Goal: Task Accomplishment & Management: Manage account settings

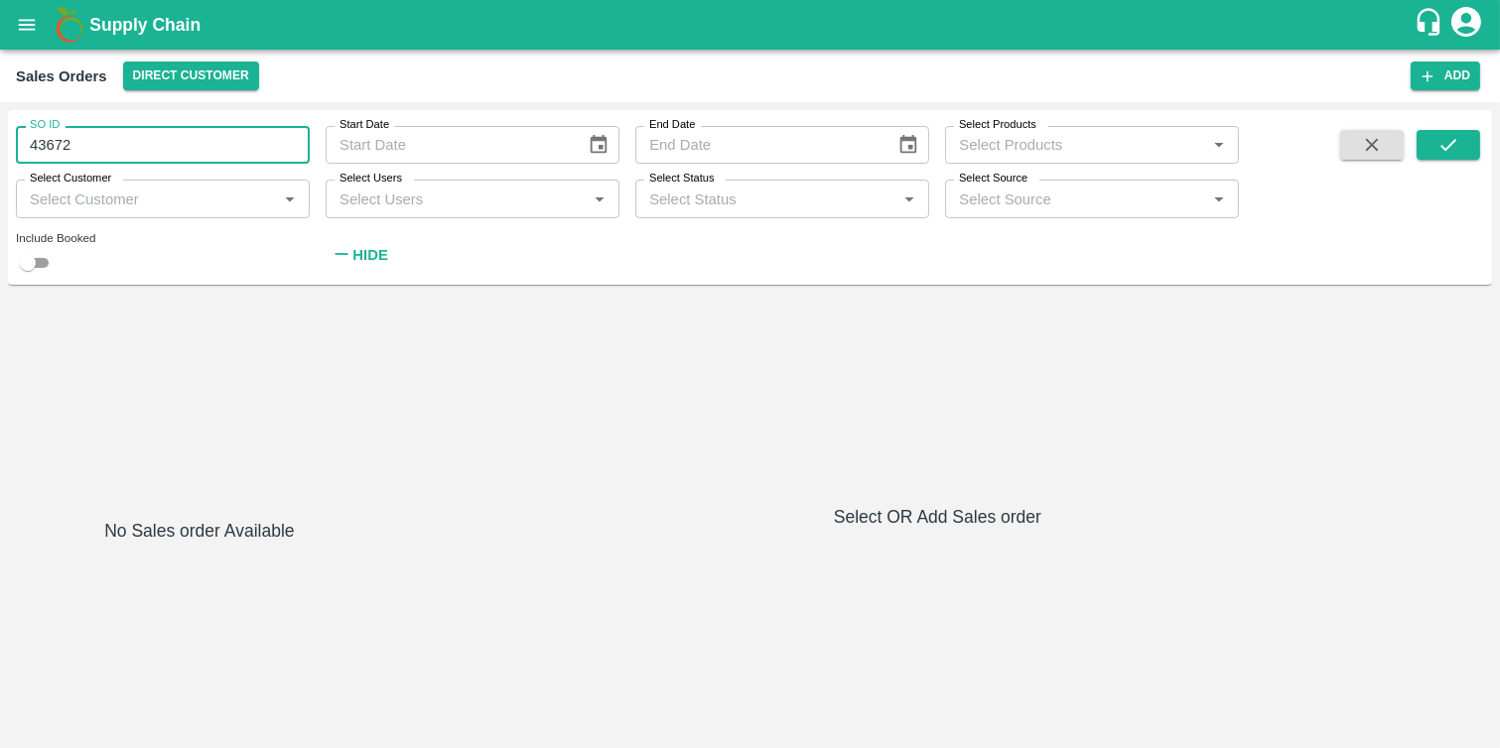
click at [155, 146] on input "43672" at bounding box center [163, 145] width 294 height 38
type input "4"
click at [404, 202] on input "Select Users" at bounding box center [456, 199] width 249 height 26
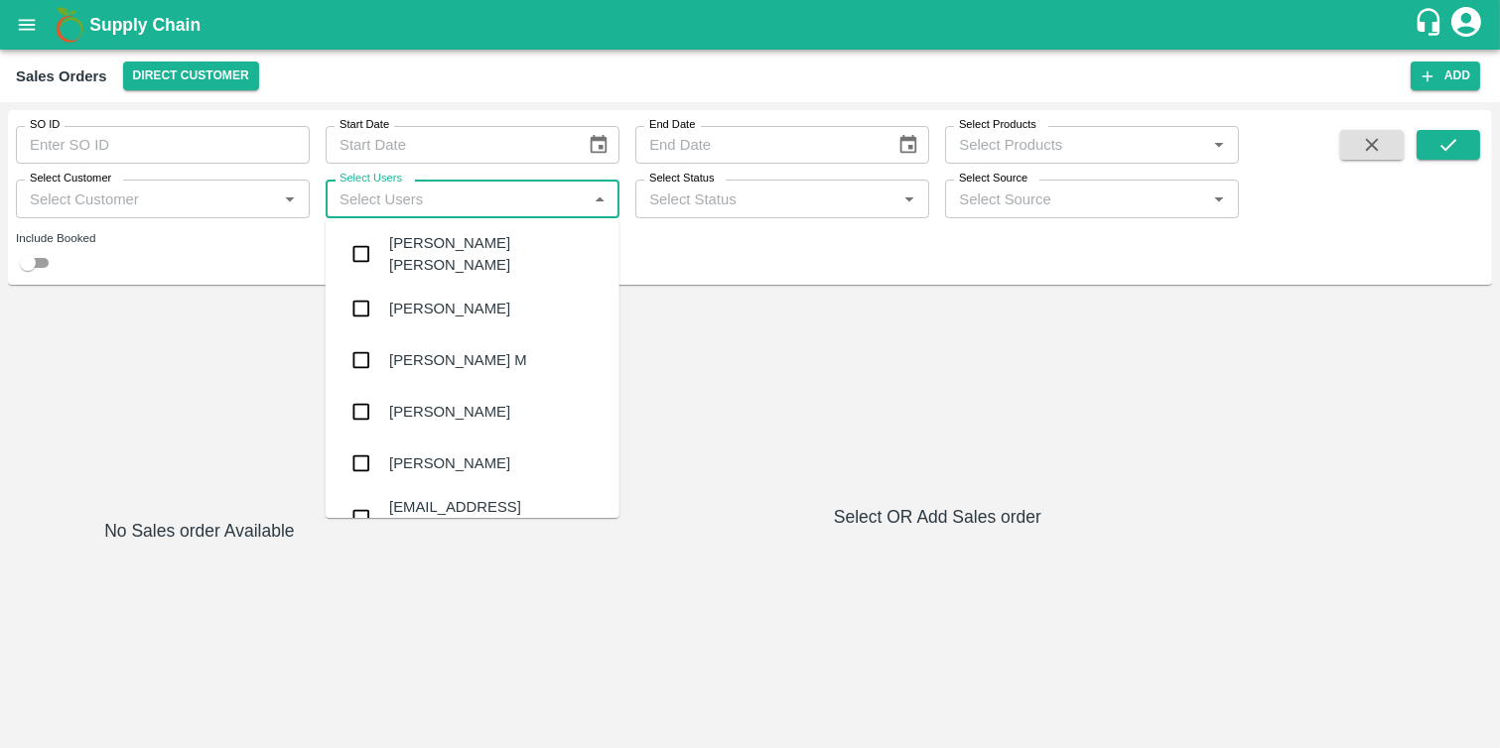
paste input "9921315577"
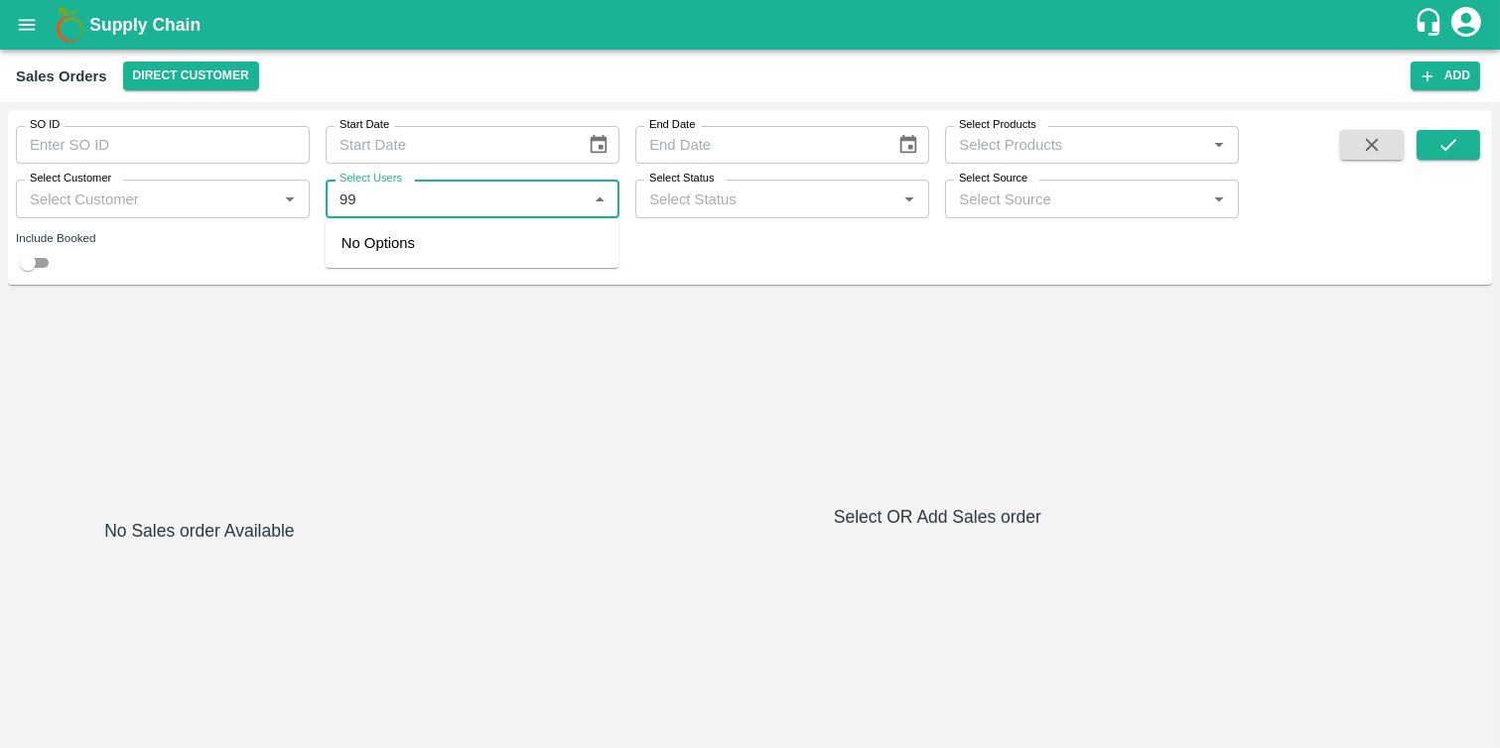
type input "9"
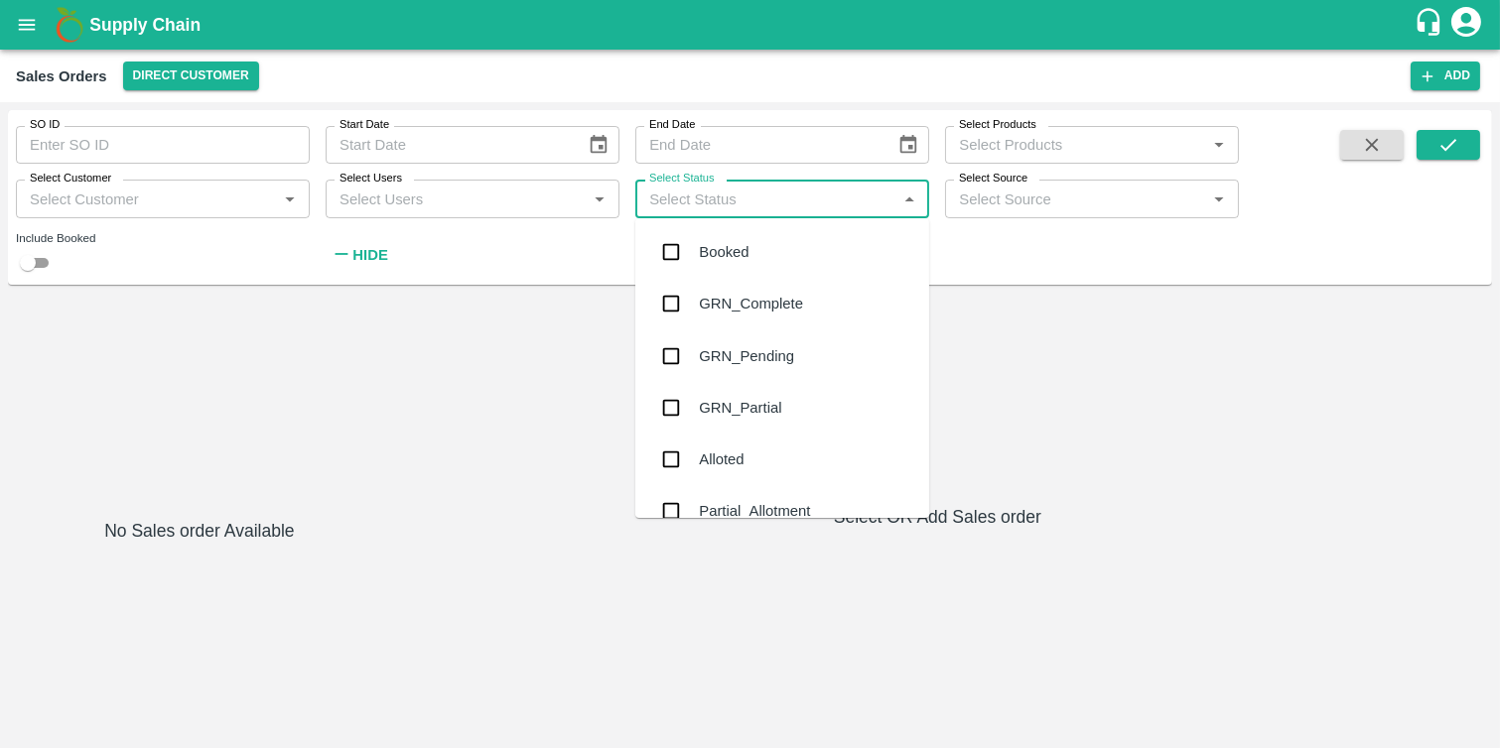
click at [748, 208] on input "Select Status" at bounding box center [765, 199] width 249 height 26
paste input "9921315577"
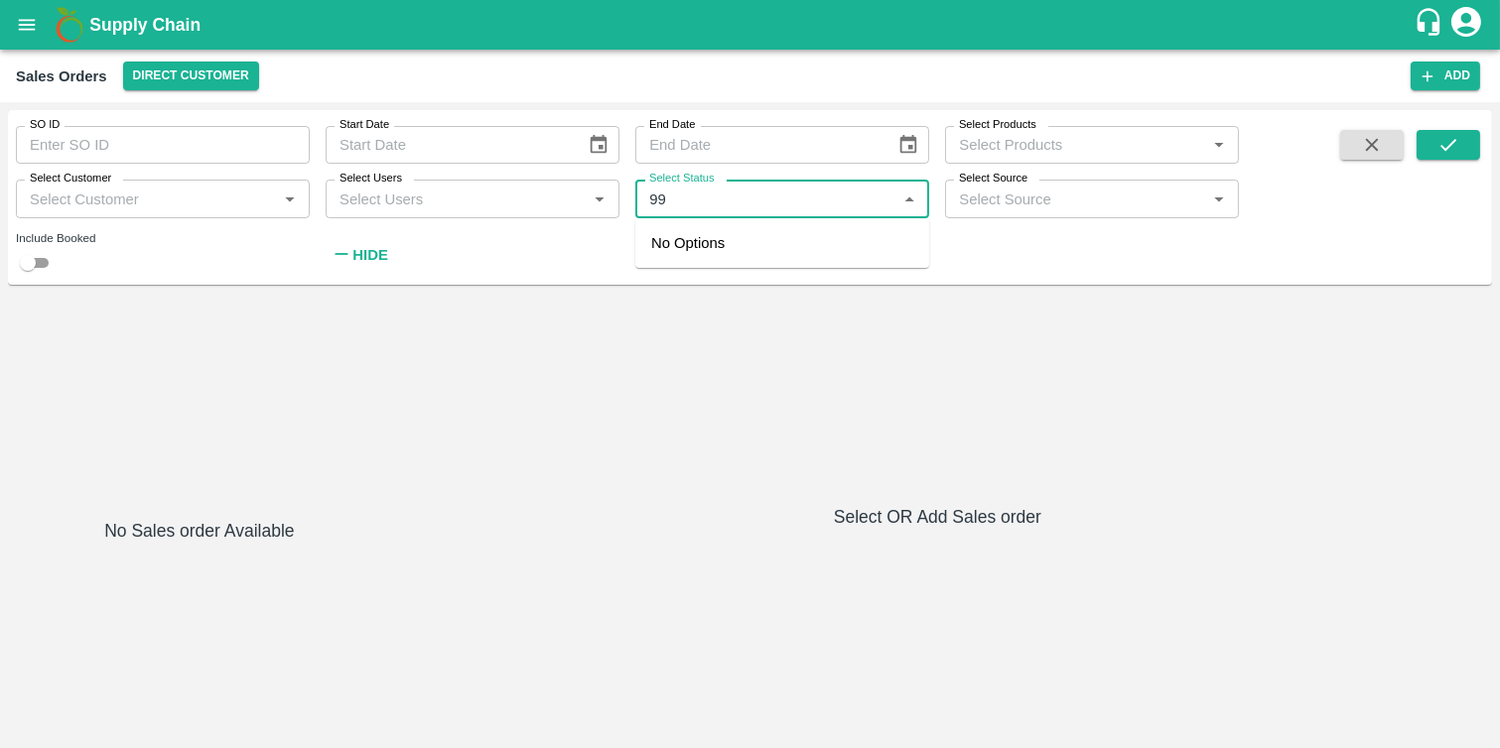
type input "9"
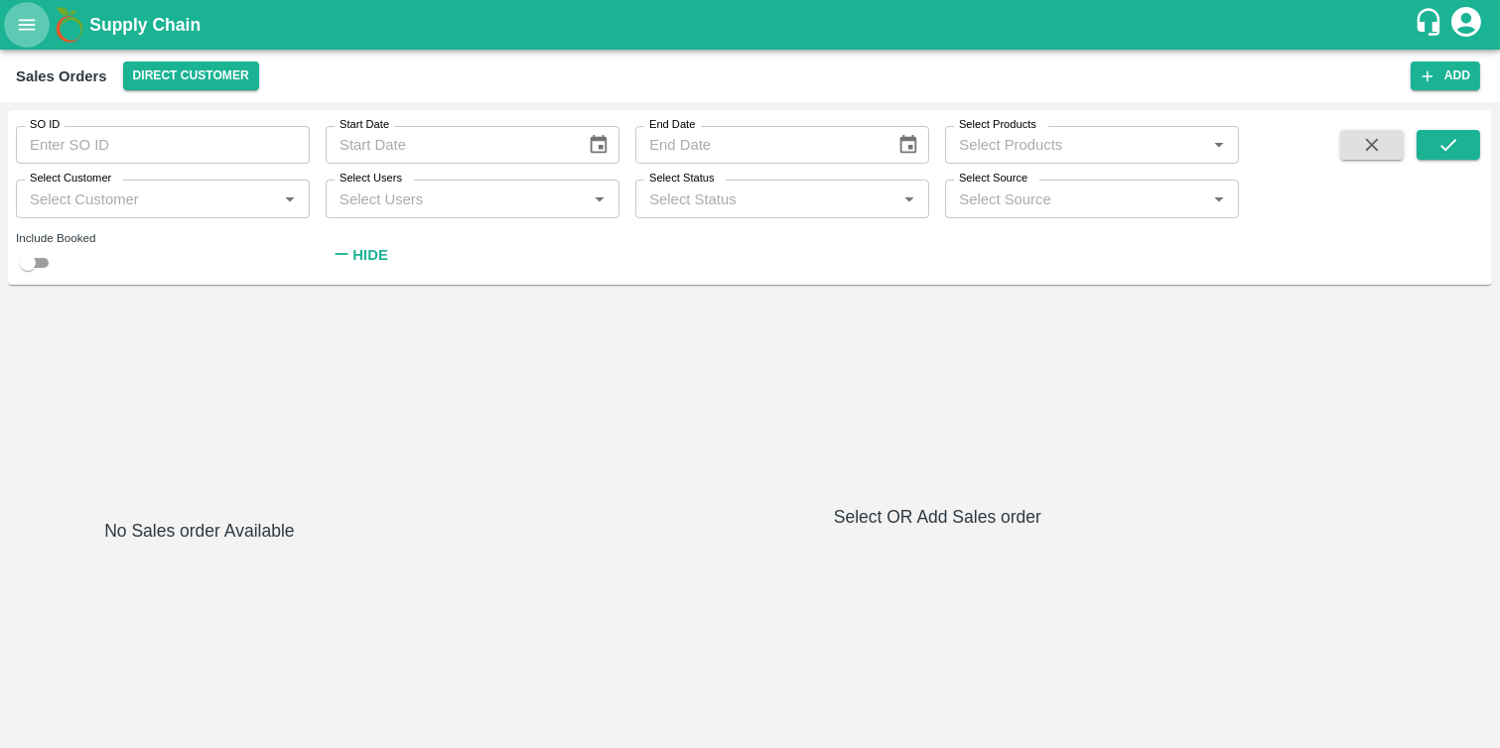
click at [22, 6] on button "open drawer" at bounding box center [27, 25] width 46 height 46
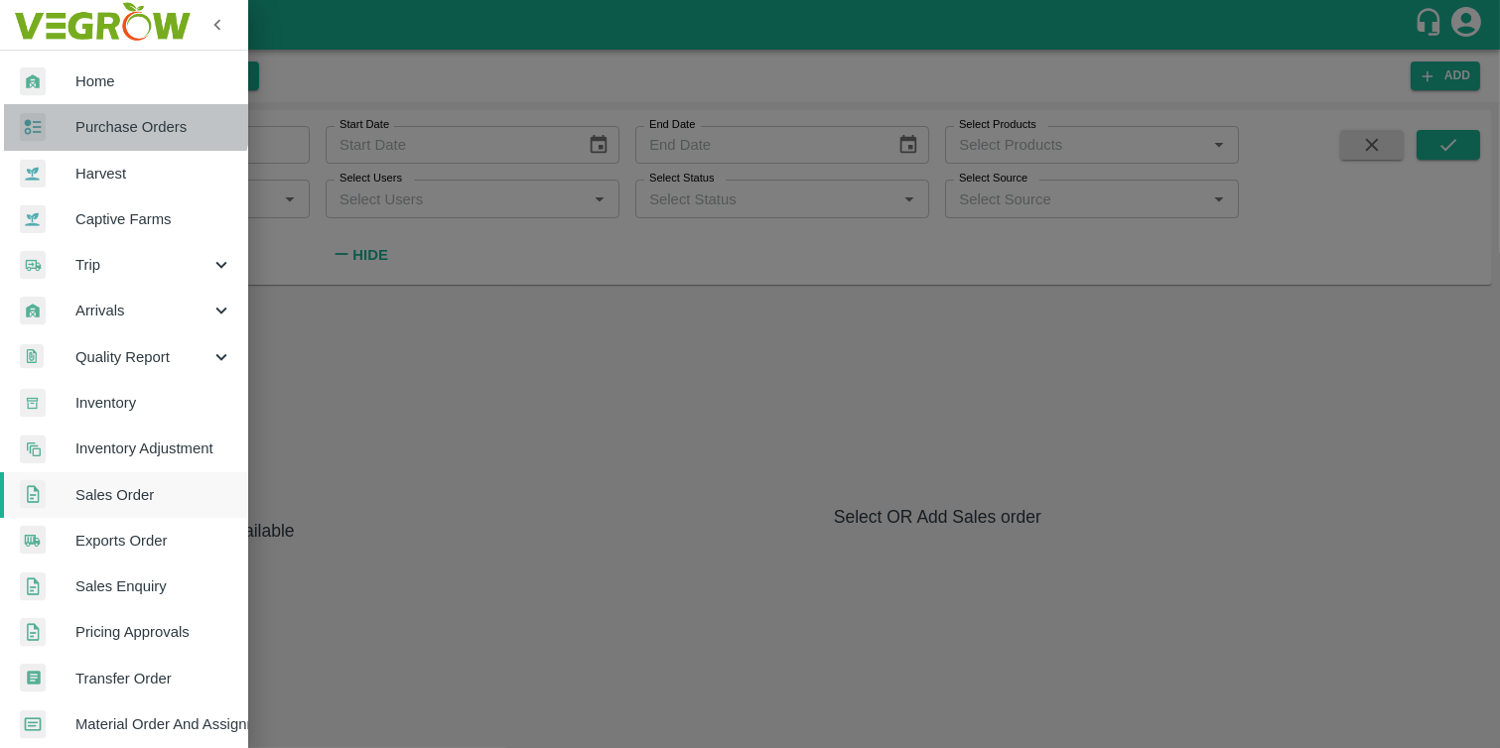
click at [109, 116] on span "Purchase Orders" at bounding box center [153, 127] width 157 height 22
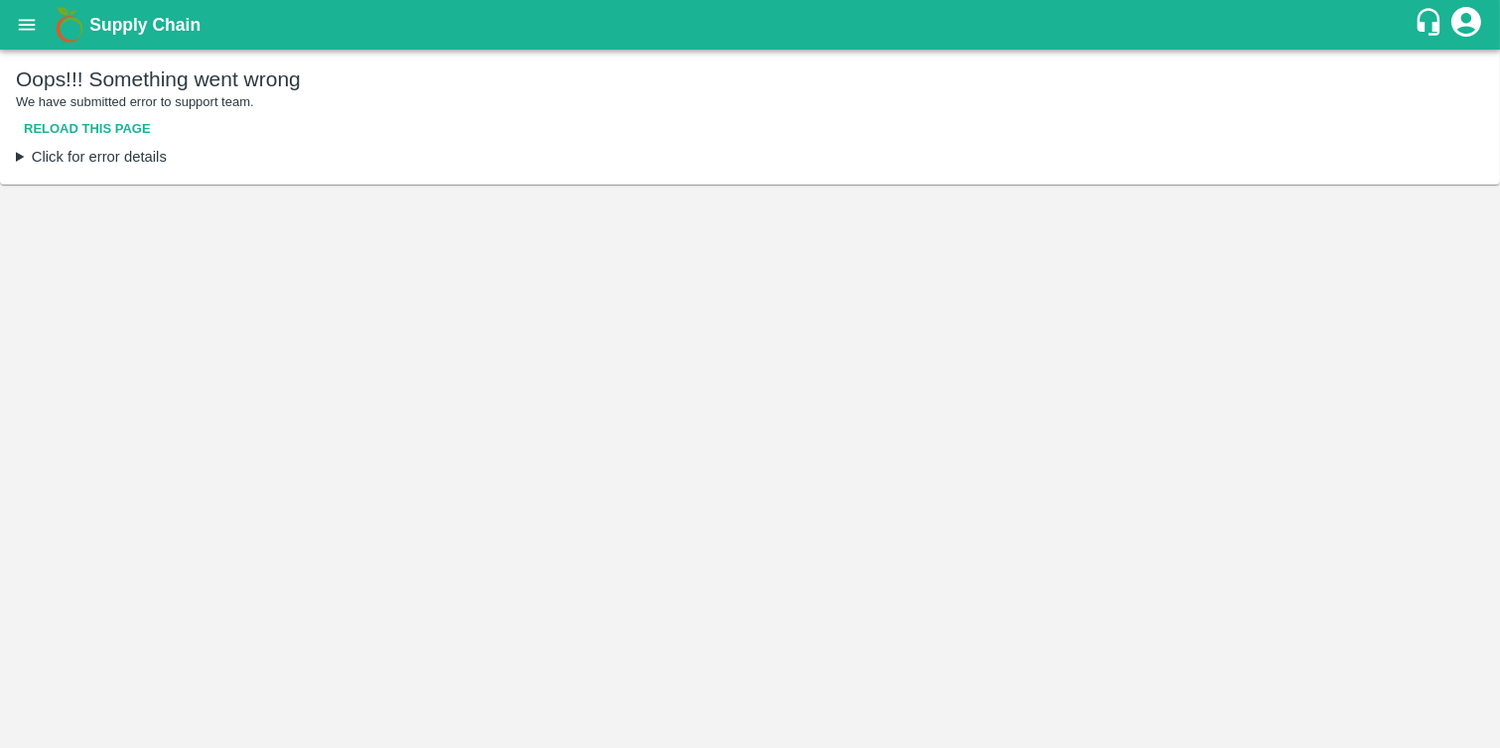
click at [96, 121] on button "Reload this page" at bounding box center [87, 129] width 143 height 35
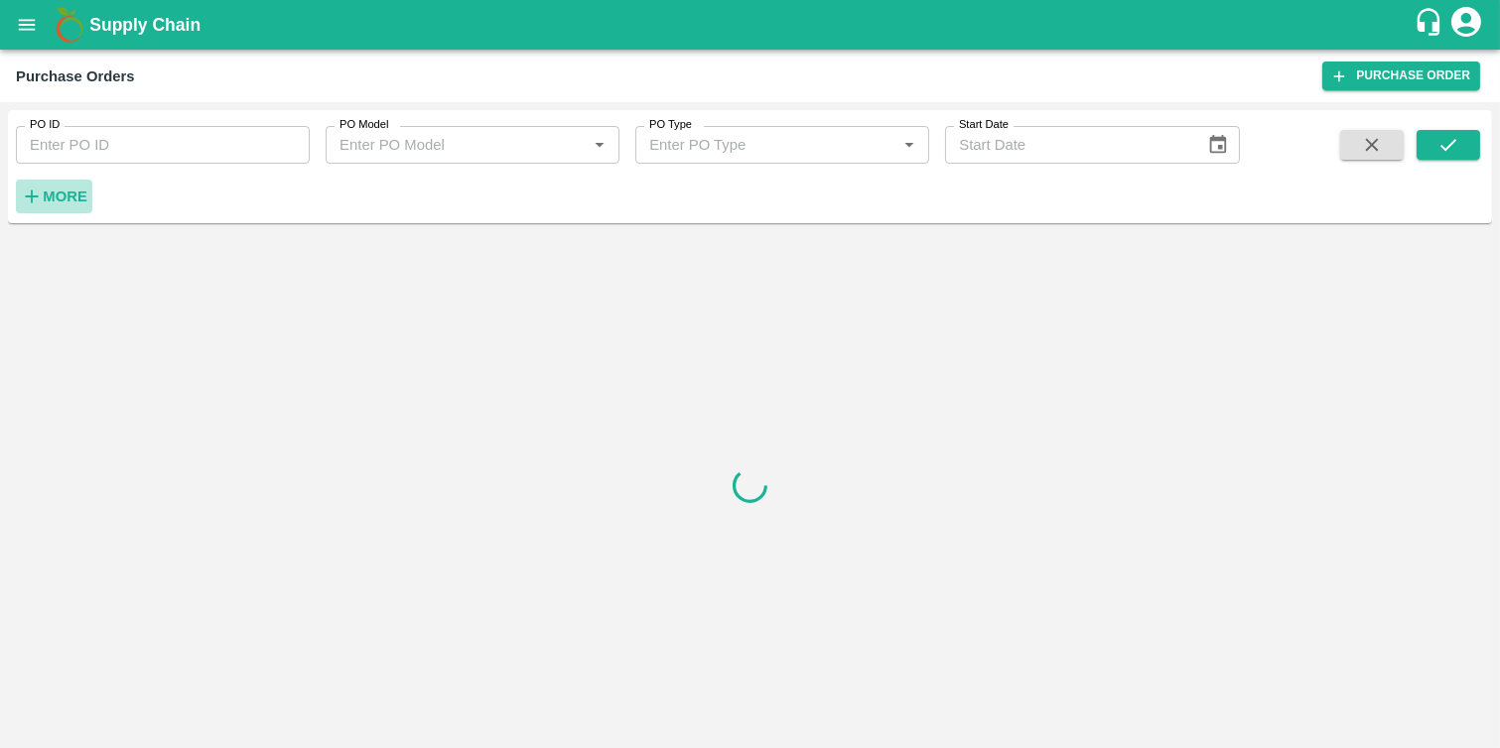
click at [41, 199] on icon "button" at bounding box center [32, 197] width 22 height 22
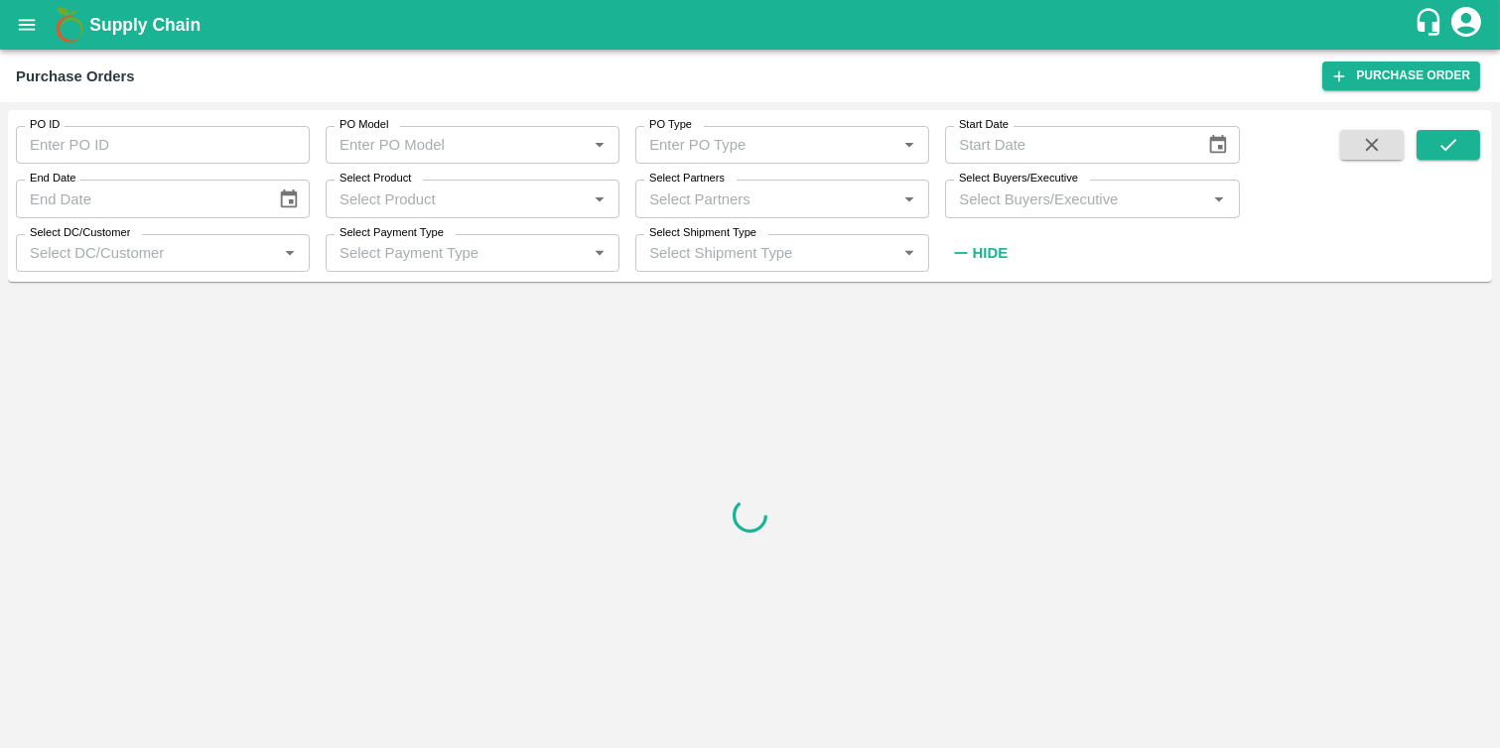
click at [738, 193] on input "Select Partners" at bounding box center [765, 199] width 249 height 26
paste input "9921315577"
type input "9921315577"
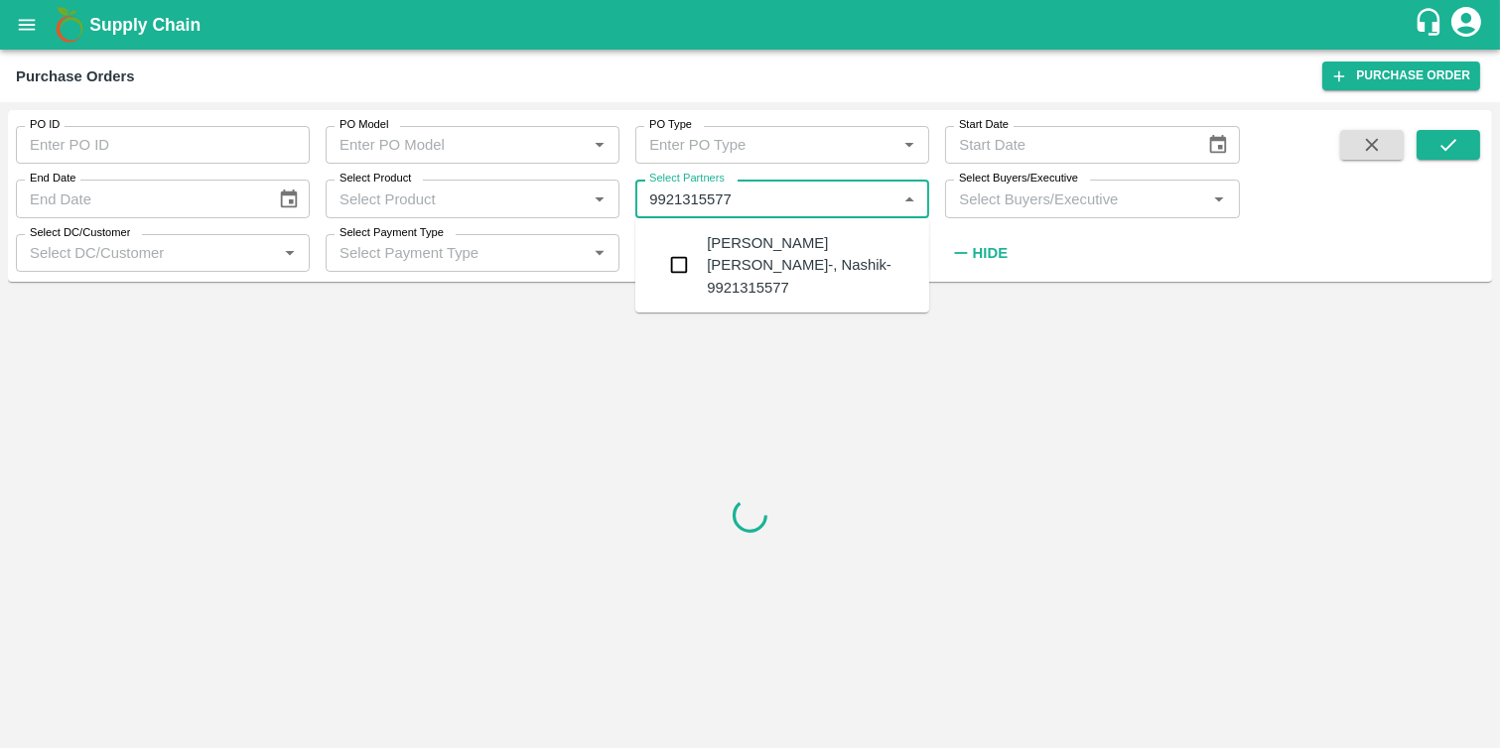
click at [742, 266] on div "[PERSON_NAME] [PERSON_NAME]-, Nashik-9921315577" at bounding box center [810, 265] width 206 height 66
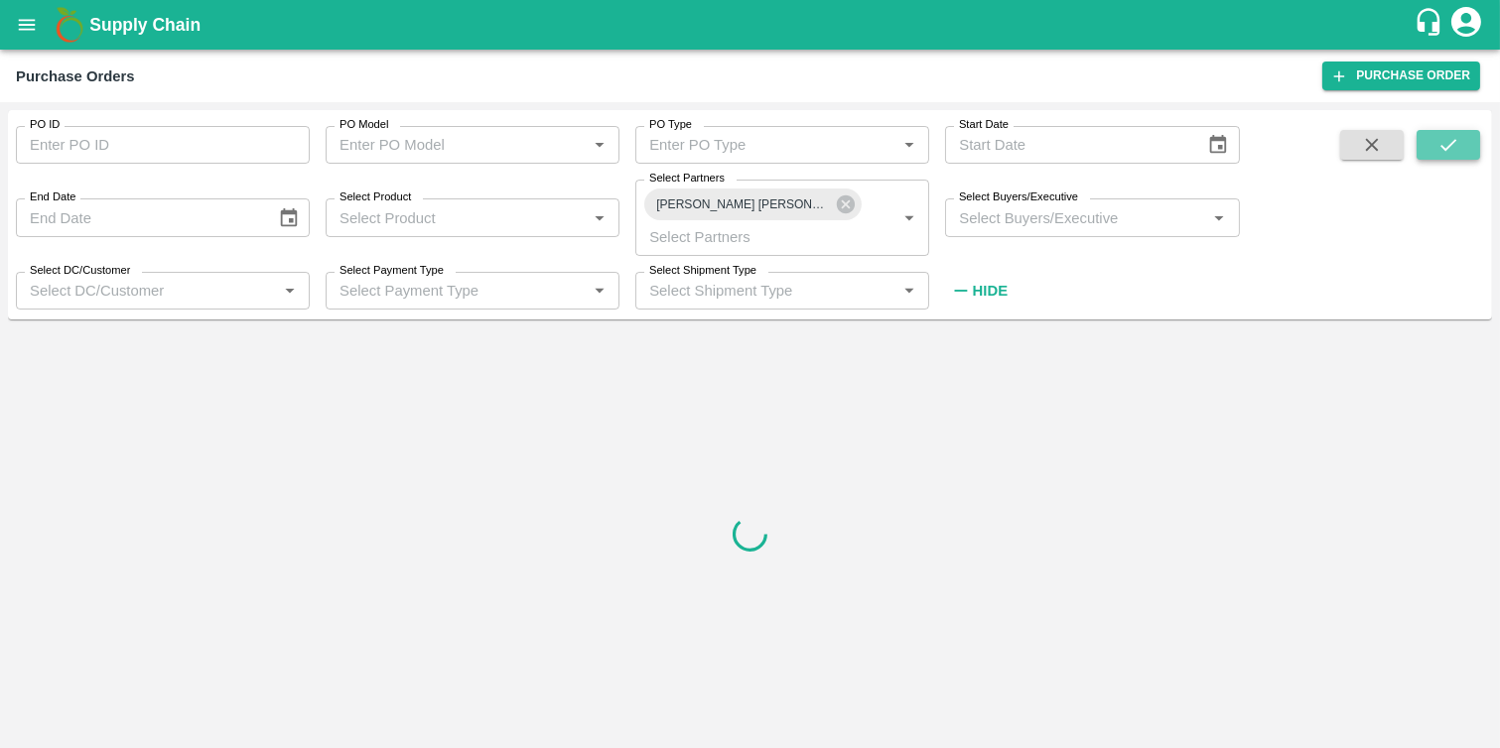
click at [1437, 149] on icon "submit" at bounding box center [1448, 145] width 22 height 22
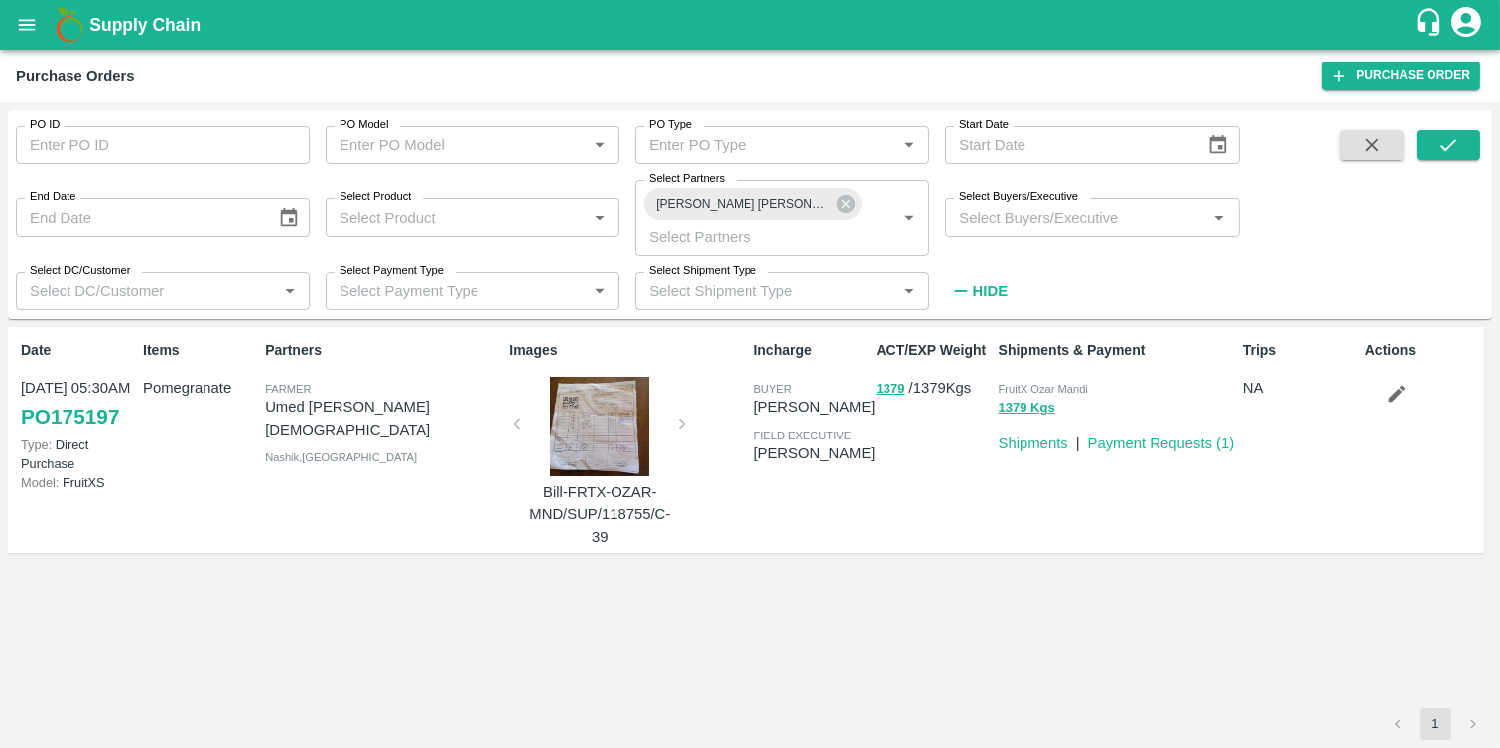
click at [1212, 451] on p "Payment Requests ( 1 )" at bounding box center [1161, 444] width 147 height 22
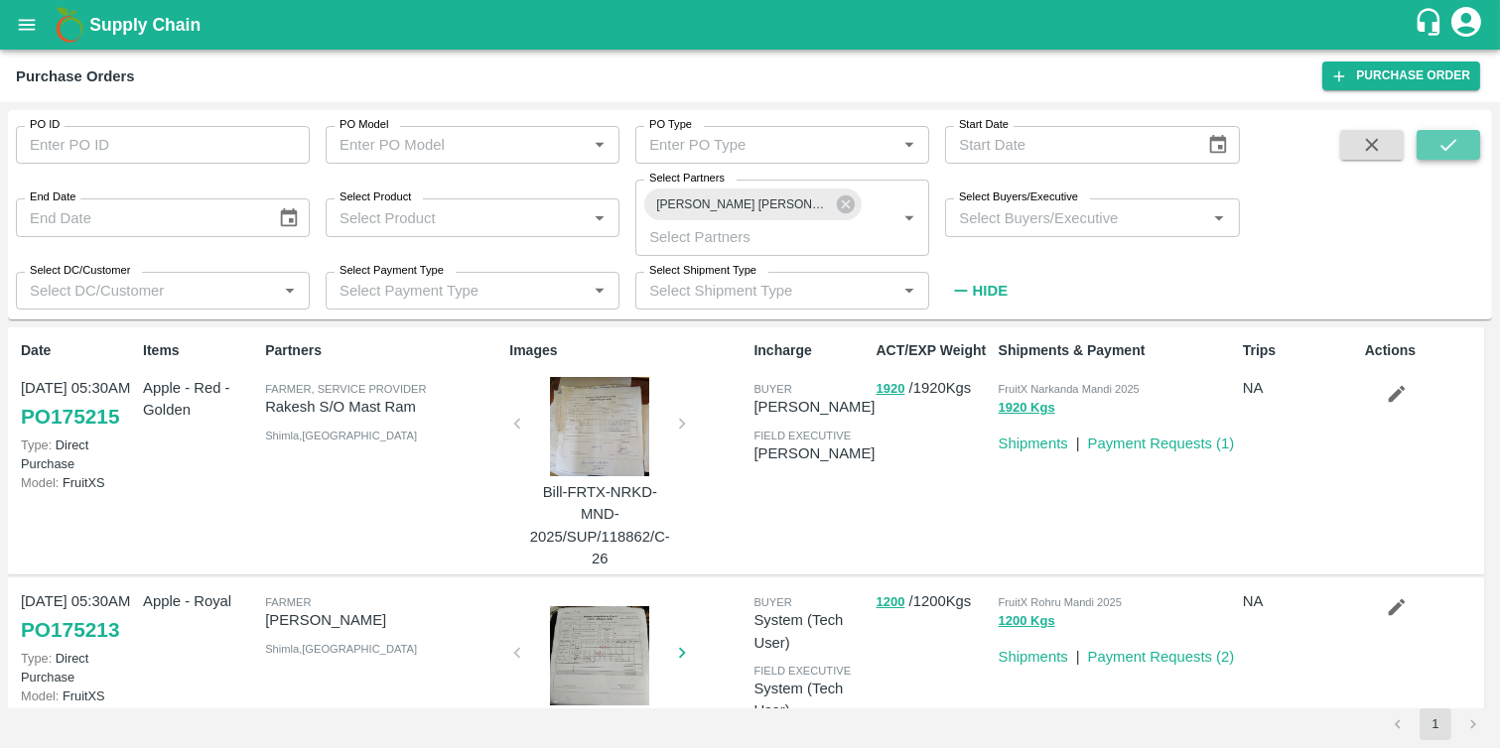
click at [1469, 135] on button "submit" at bounding box center [1448, 145] width 64 height 30
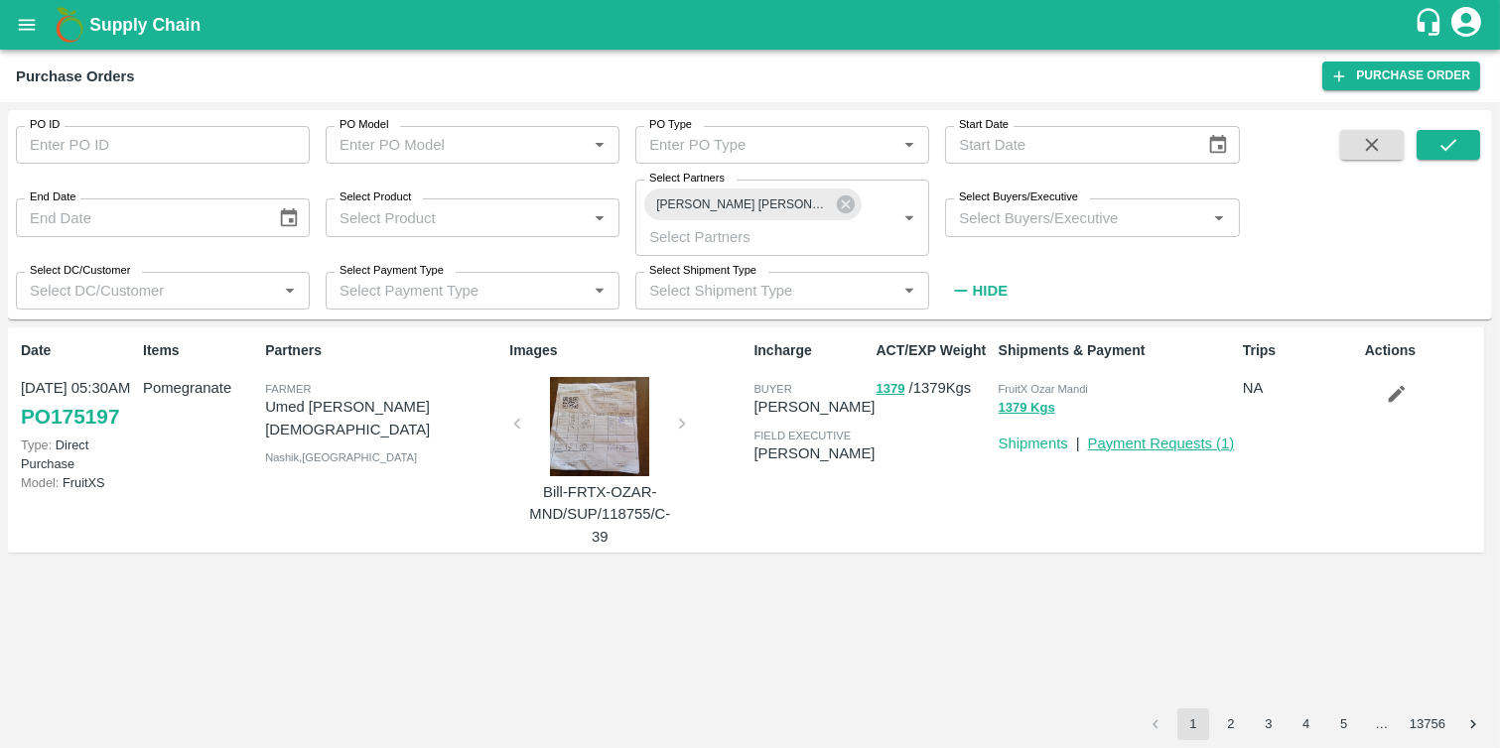
click at [1146, 441] on link "Payment Requests ( 1 )" at bounding box center [1161, 444] width 147 height 16
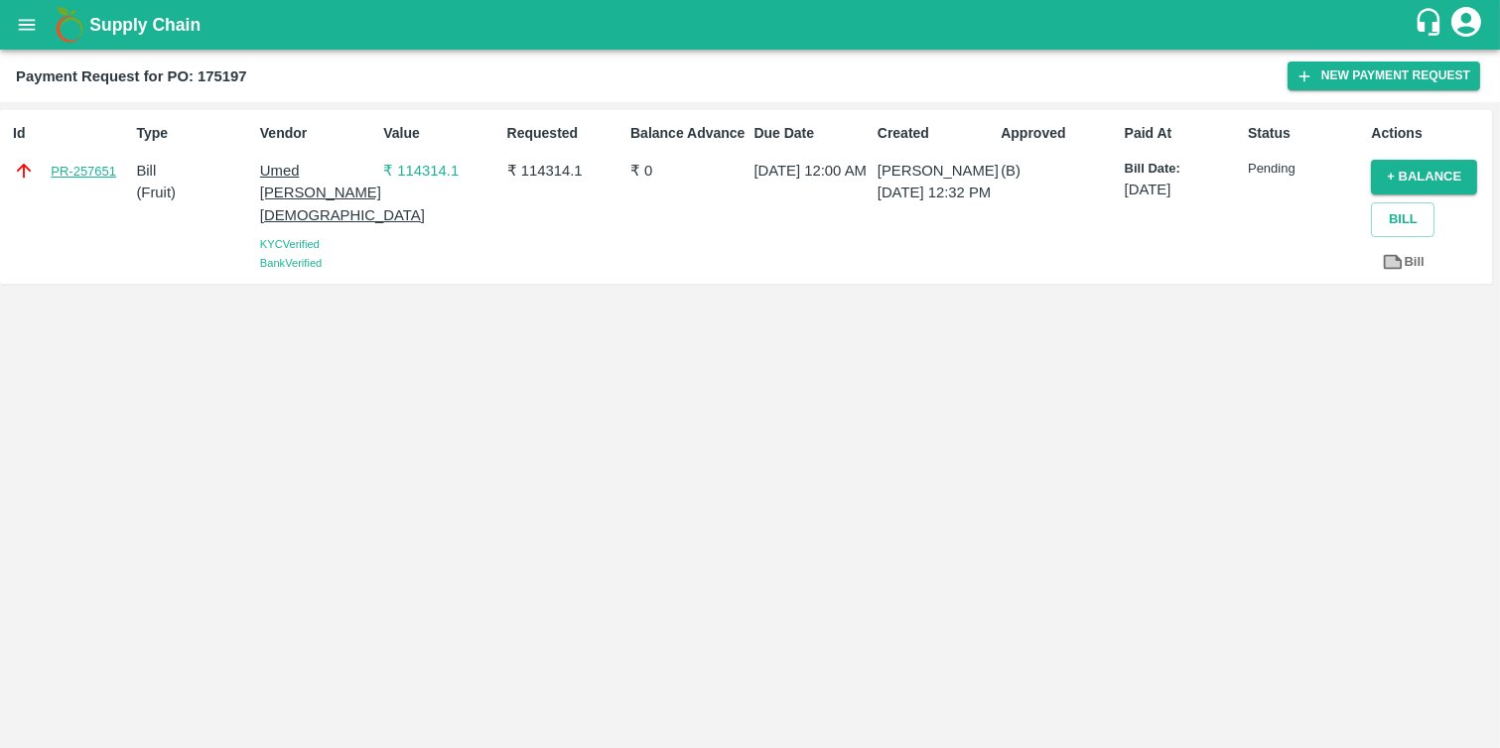
click at [91, 171] on link "PR-257651" at bounding box center [84, 172] width 66 height 20
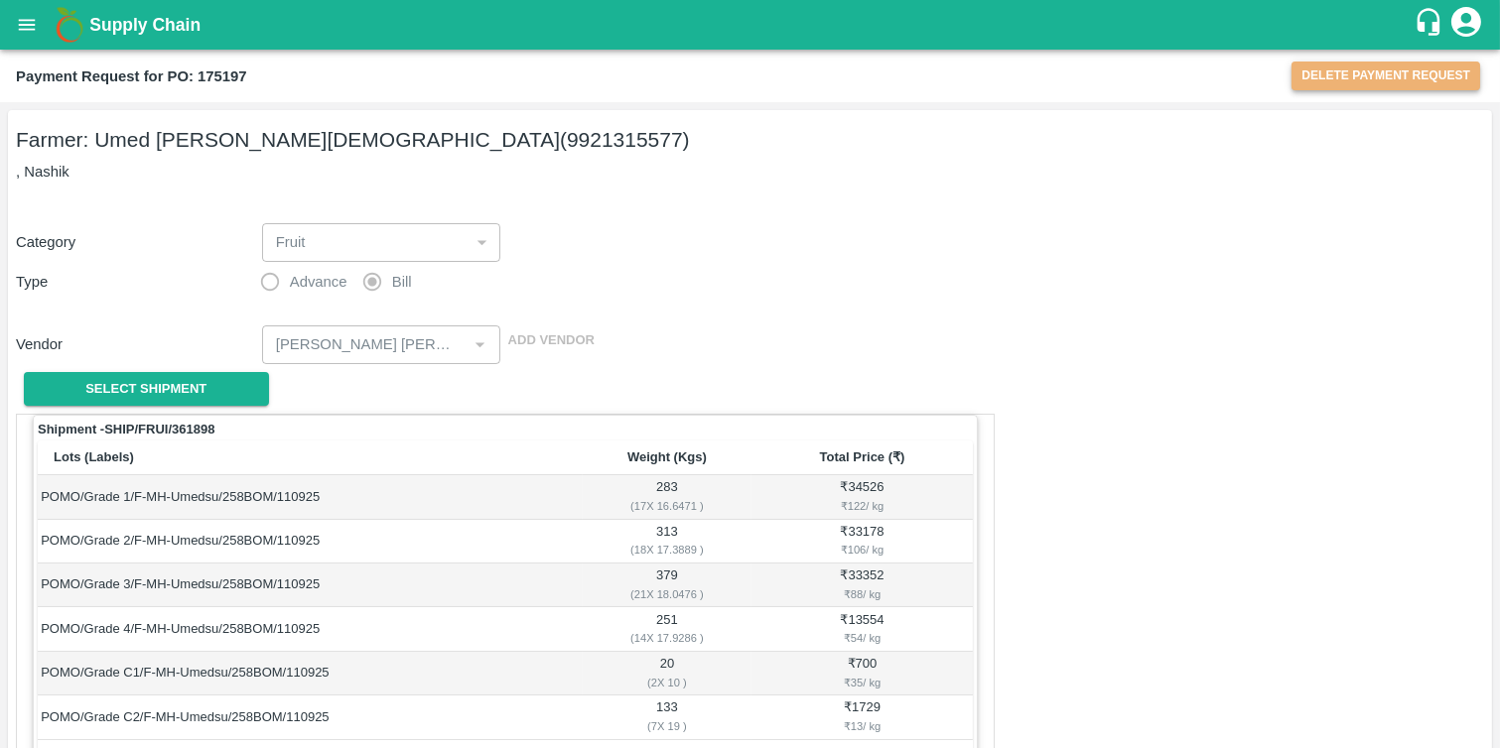
click at [1364, 74] on button "Delete Payment Request" at bounding box center [1385, 76] width 189 height 29
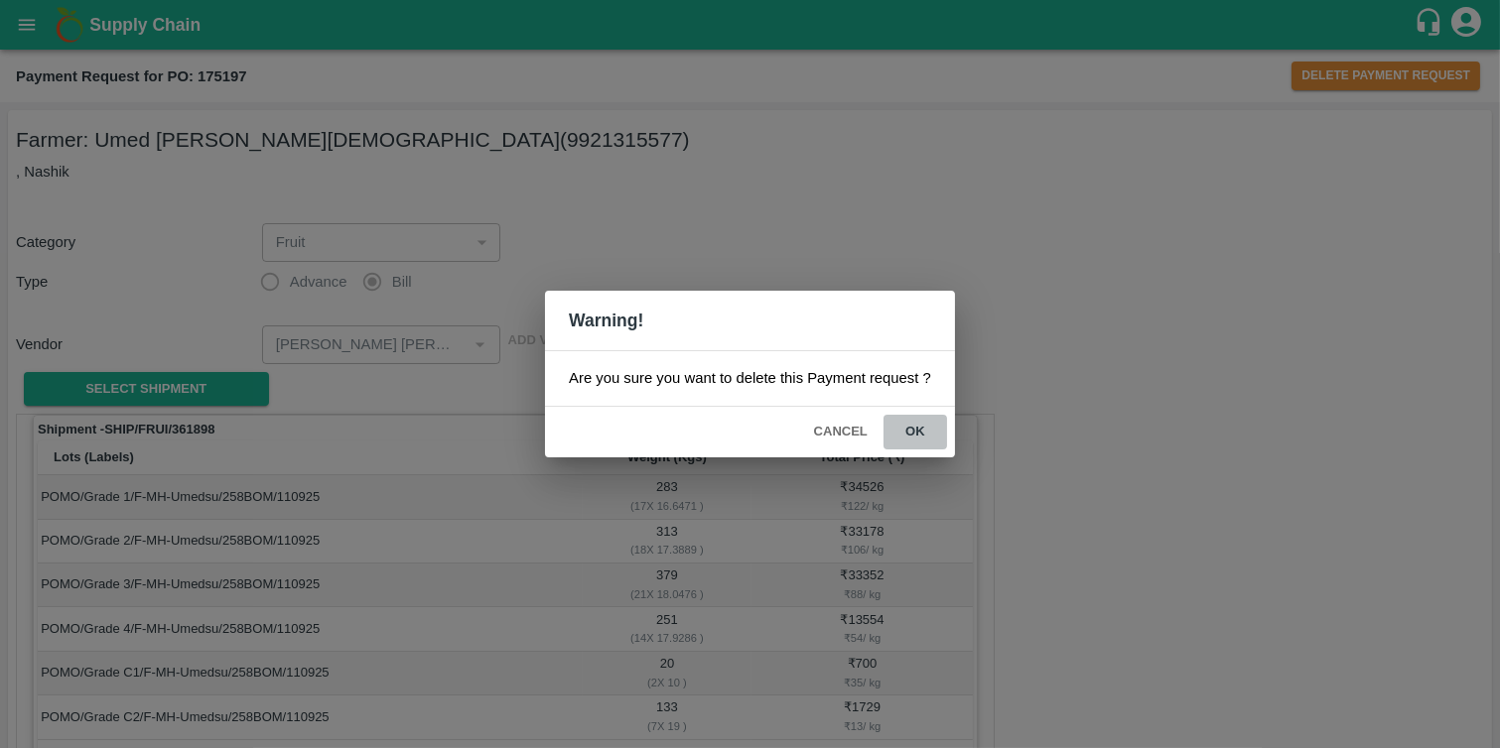
click at [915, 439] on button "ok" at bounding box center [915, 432] width 64 height 35
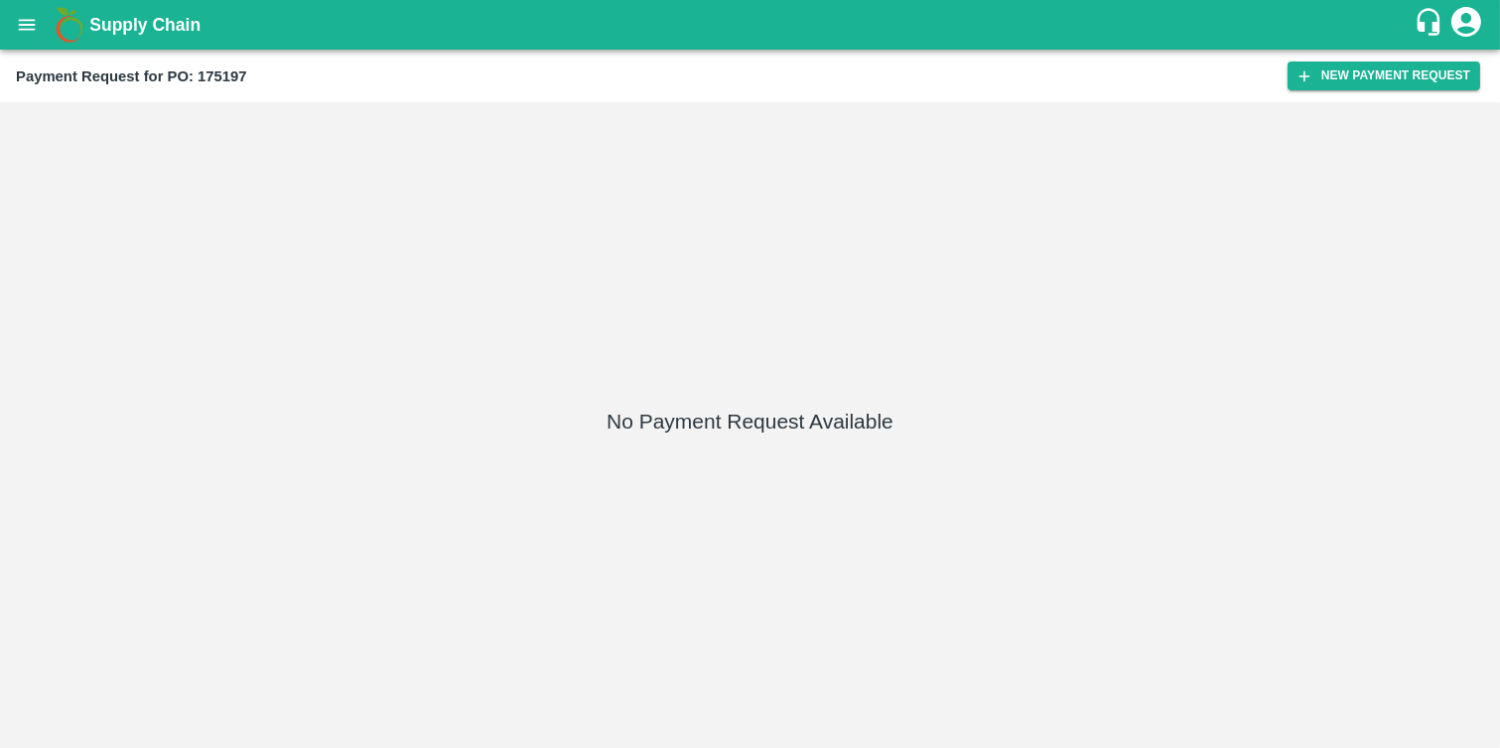
click at [230, 68] on b "Payment Request for PO: 175197" at bounding box center [131, 76] width 231 height 16
copy b "175197"
